Goal: Find specific page/section: Find specific page/section

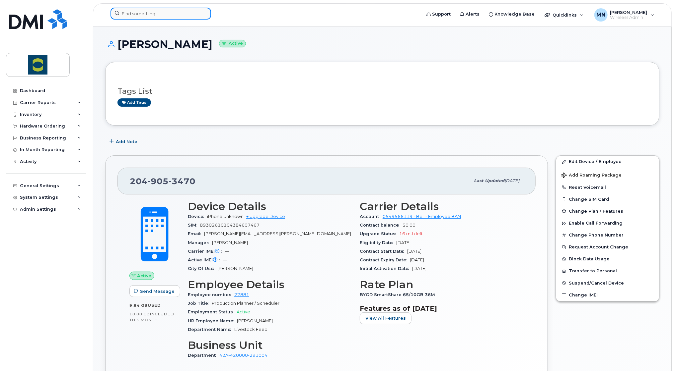
click at [154, 13] on input at bounding box center [160, 14] width 100 height 12
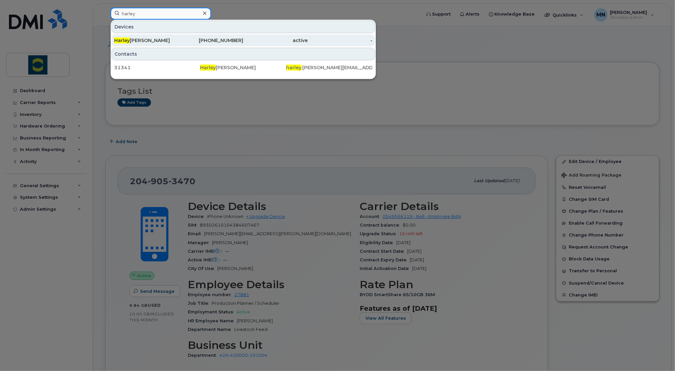
type input "harley"
click at [246, 41] on div "active" at bounding box center [275, 40] width 65 height 7
